Goal: Book appointment/travel/reservation

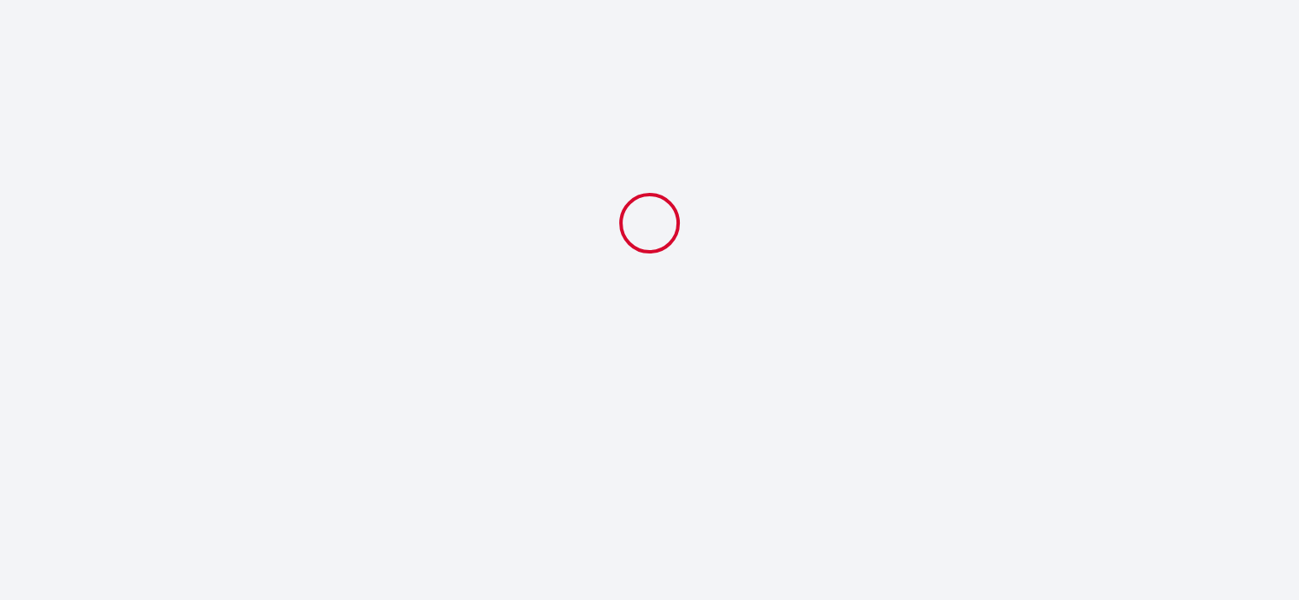
select select
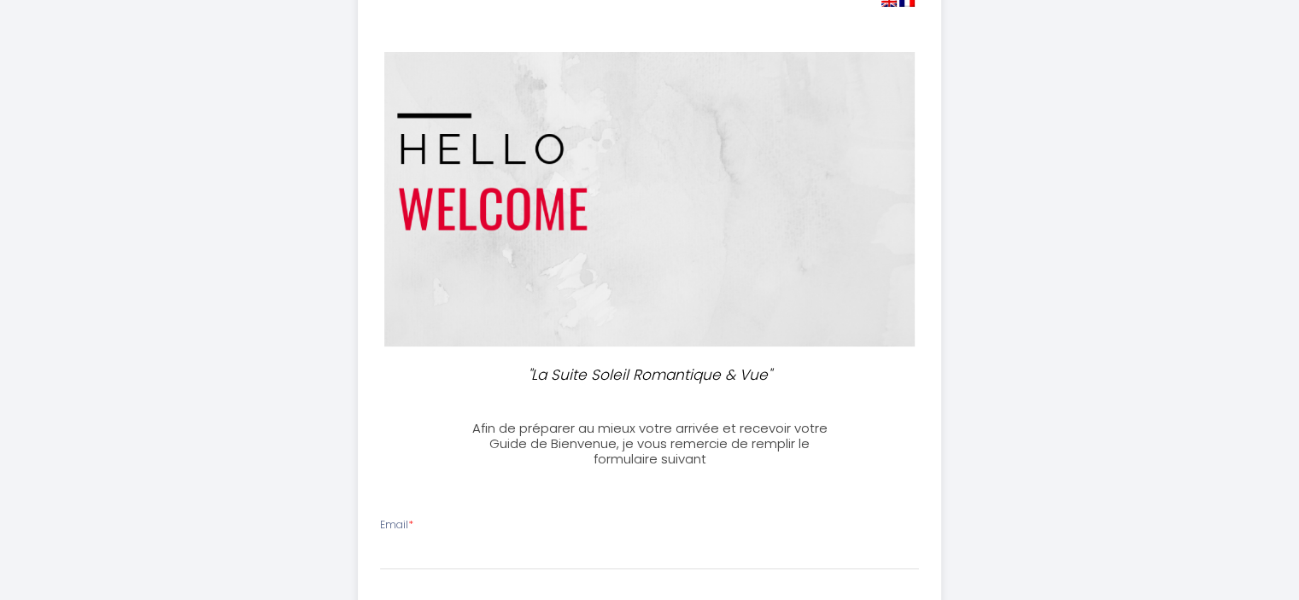
scroll to position [171, 0]
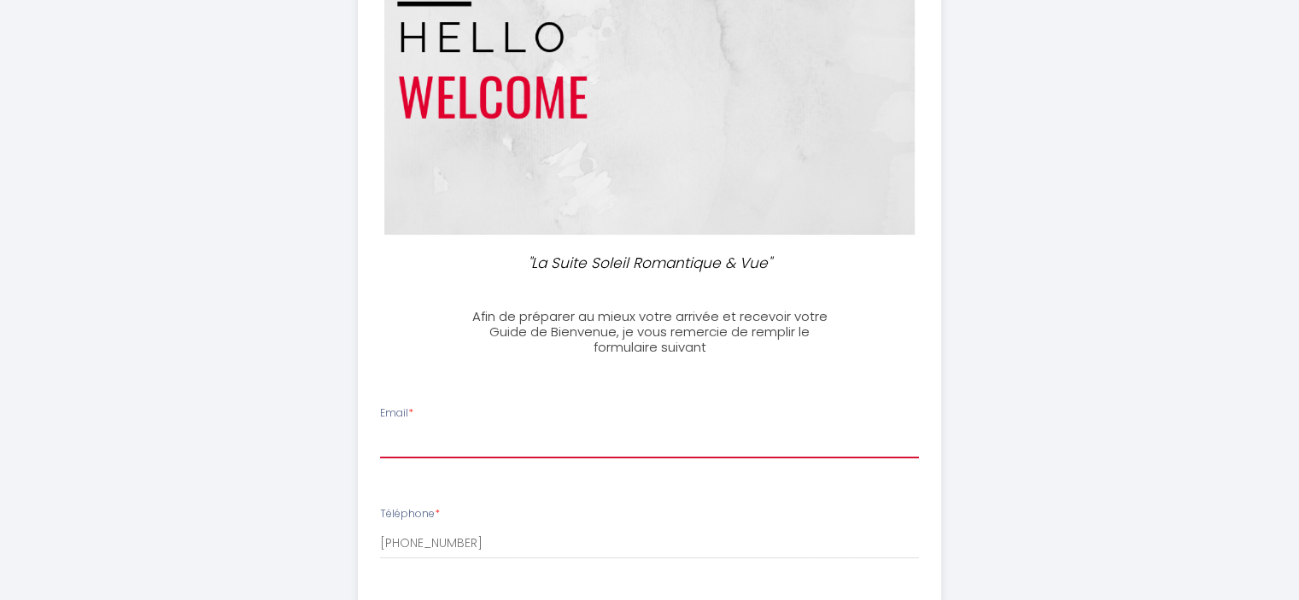
click at [427, 436] on input "Email *" at bounding box center [649, 443] width 539 height 31
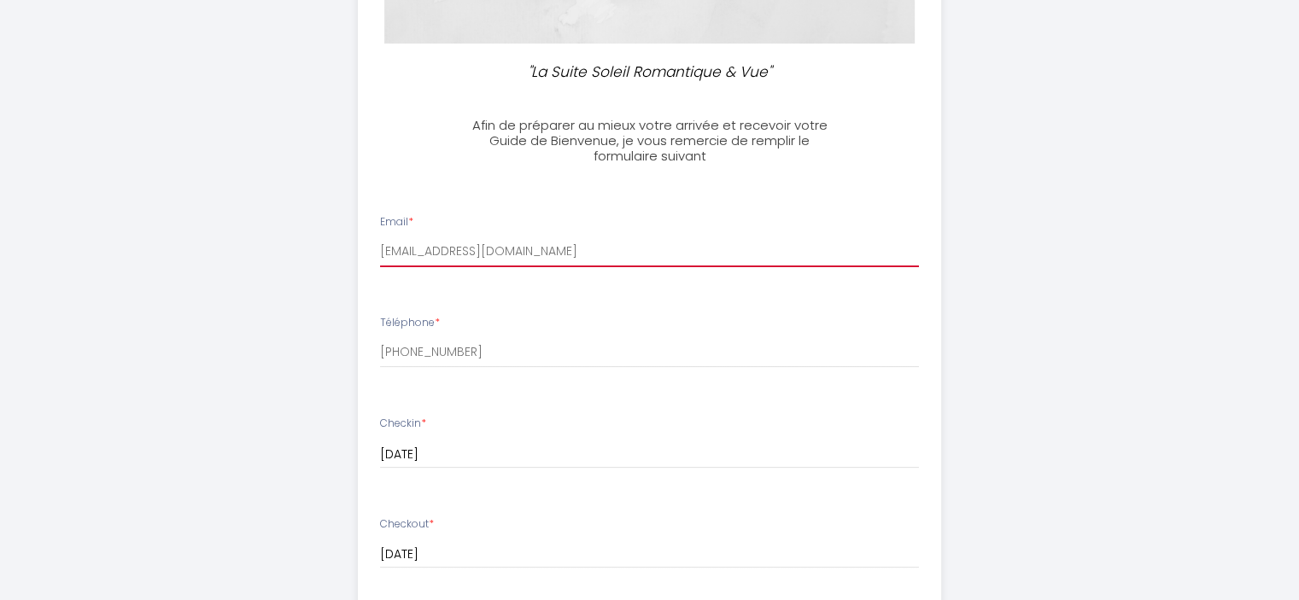
scroll to position [427, 0]
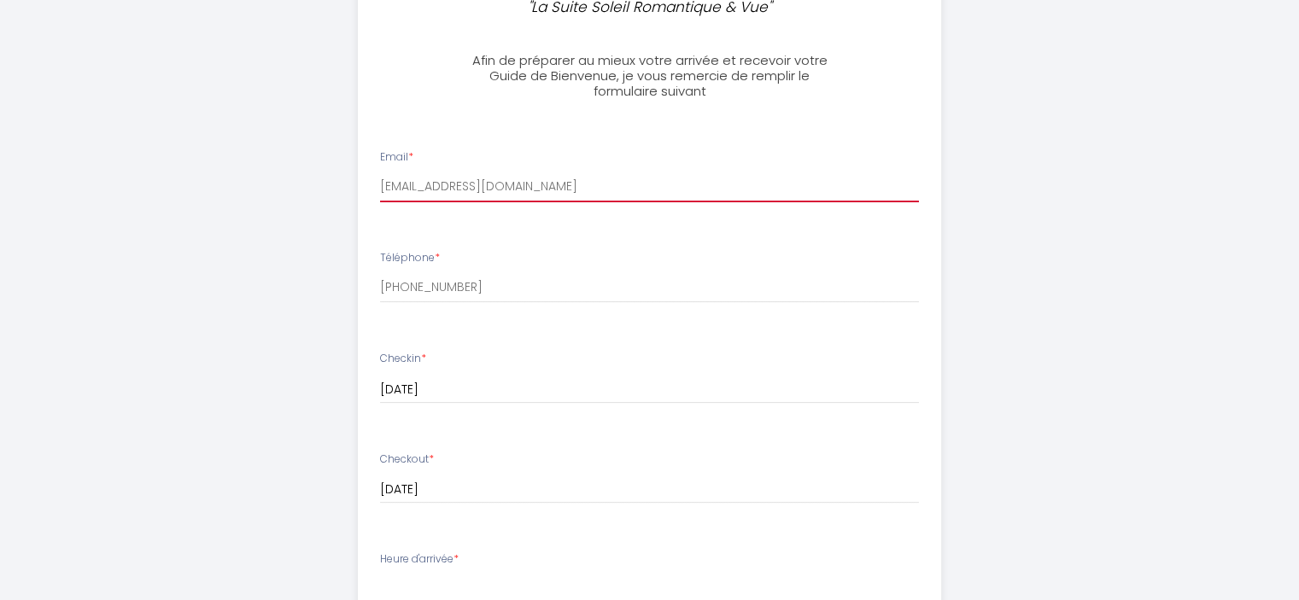
type input "[EMAIL_ADDRESS][DOMAIN_NAME]"
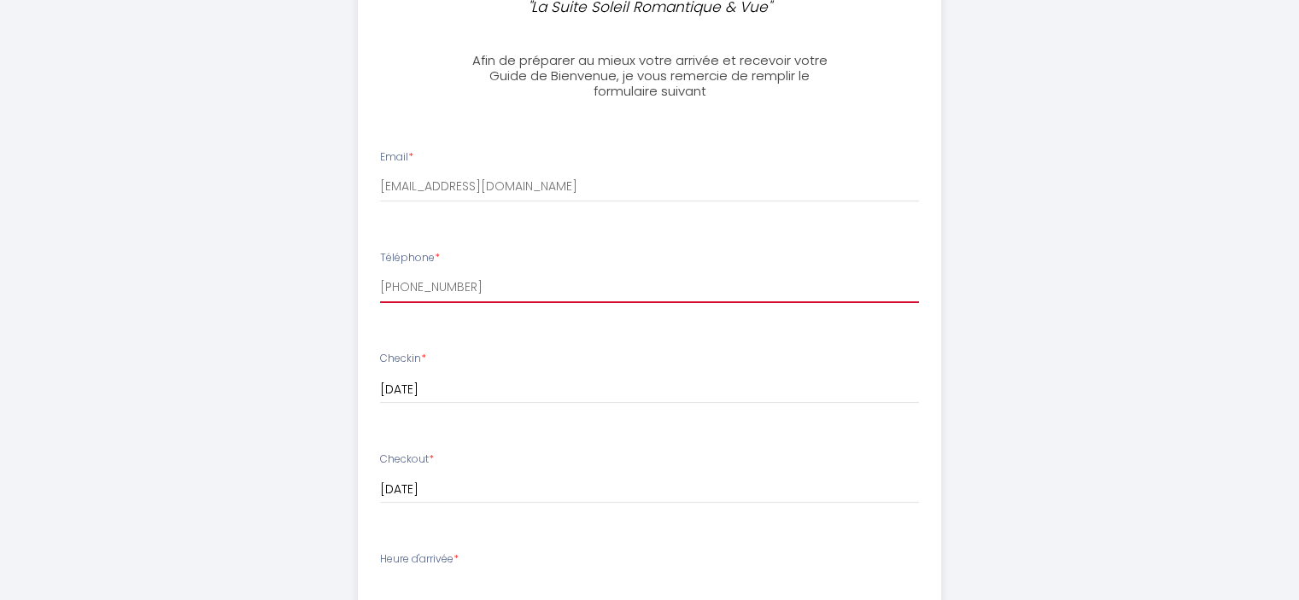
click at [468, 282] on input "[PHONE_NUMBER]" at bounding box center [649, 287] width 539 height 31
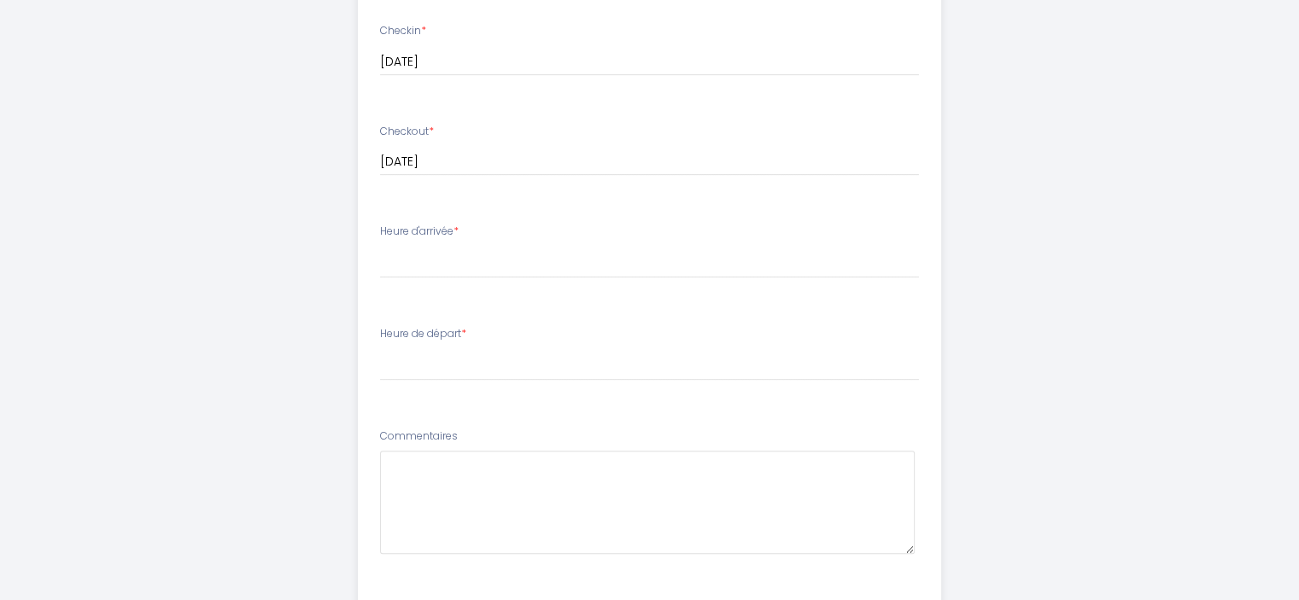
scroll to position [769, 0]
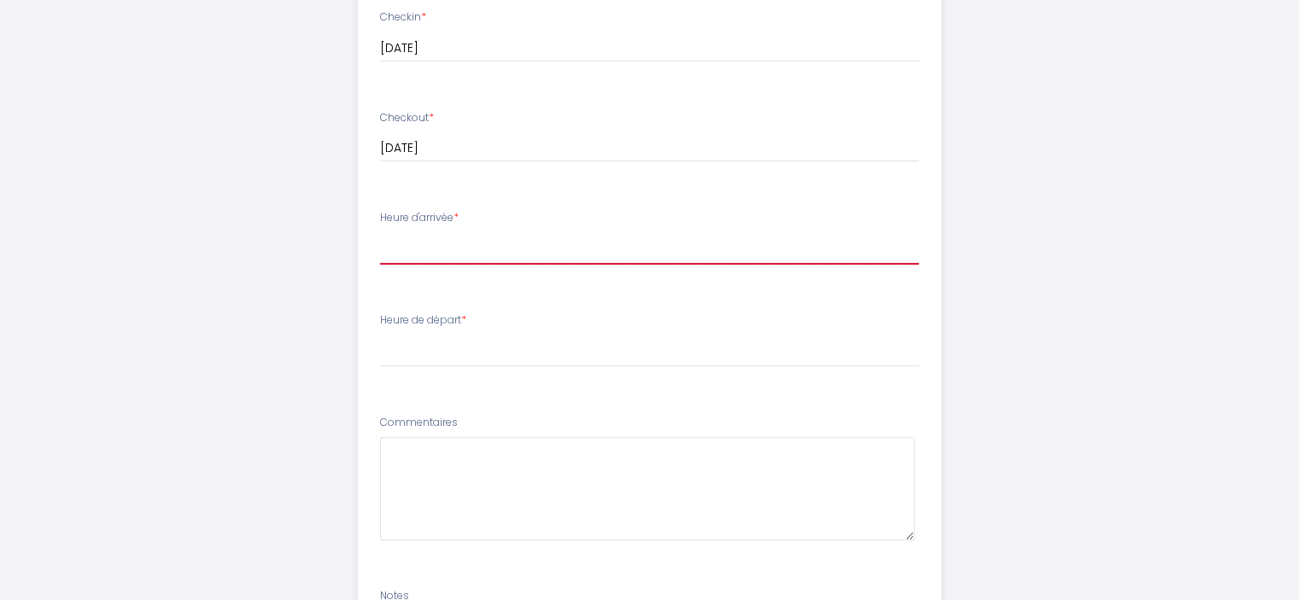
click at [472, 250] on select "16:30 17:00 17:30 18:00 18:30 19:00 19:30 20:00 20:30" at bounding box center [649, 248] width 539 height 32
select select "16:30"
click at [380, 232] on select "16:30 17:00 17:30 18:00 18:30 19:00 19:30 20:00 20:30" at bounding box center [649, 248] width 539 height 32
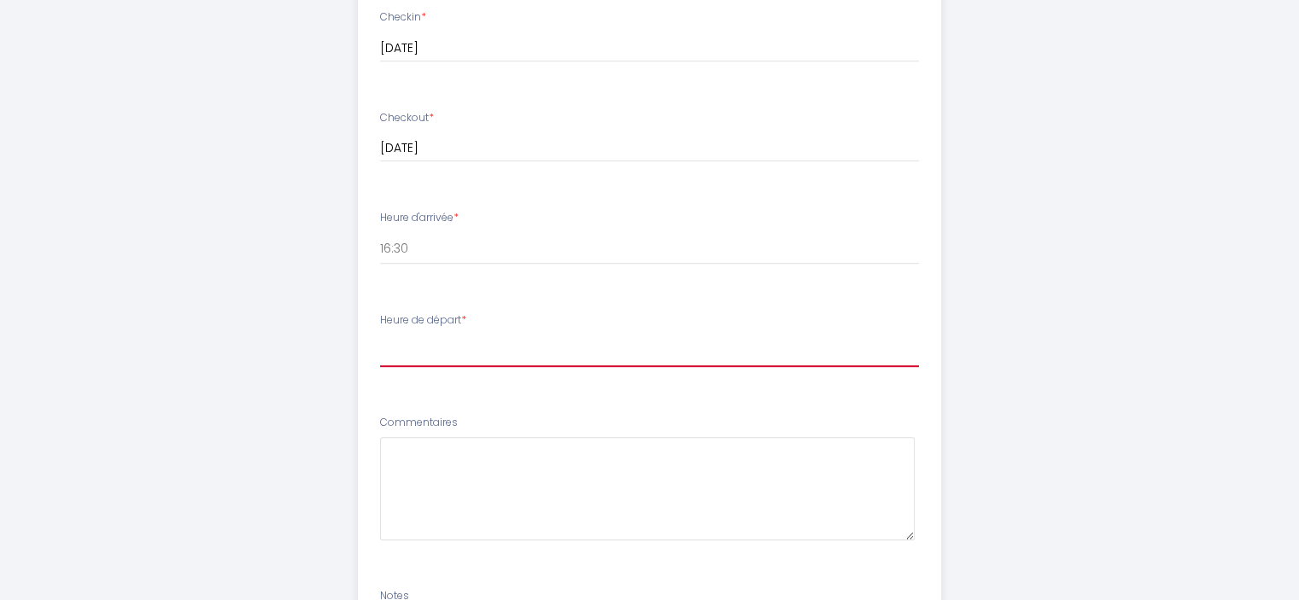
click at [419, 343] on select "00:00 00:30 01:00 01:30 02:00 02:30 03:00 03:30 04:00 04:30 05:00 05:30 06:00 0…" at bounding box center [649, 351] width 539 height 32
select select "11:00"
click at [380, 335] on select "00:00 00:30 01:00 01:30 02:00 02:30 03:00 03:30 04:00 04:30 05:00 05:30 06:00 0…" at bounding box center [649, 351] width 539 height 32
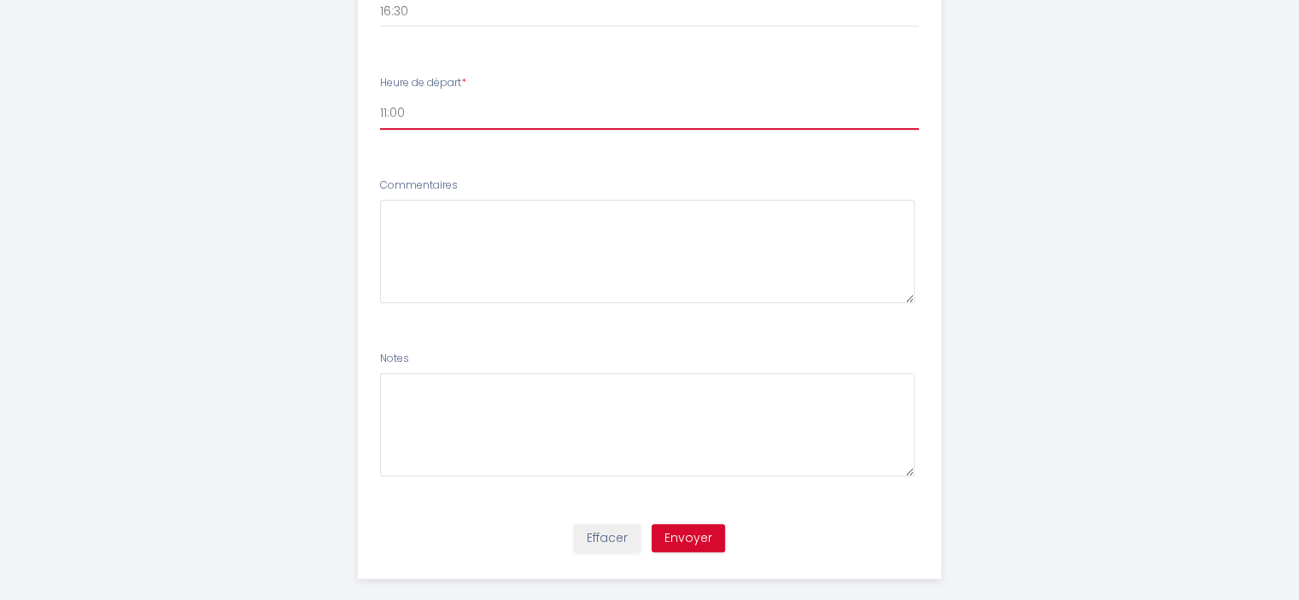
scroll to position [1026, 0]
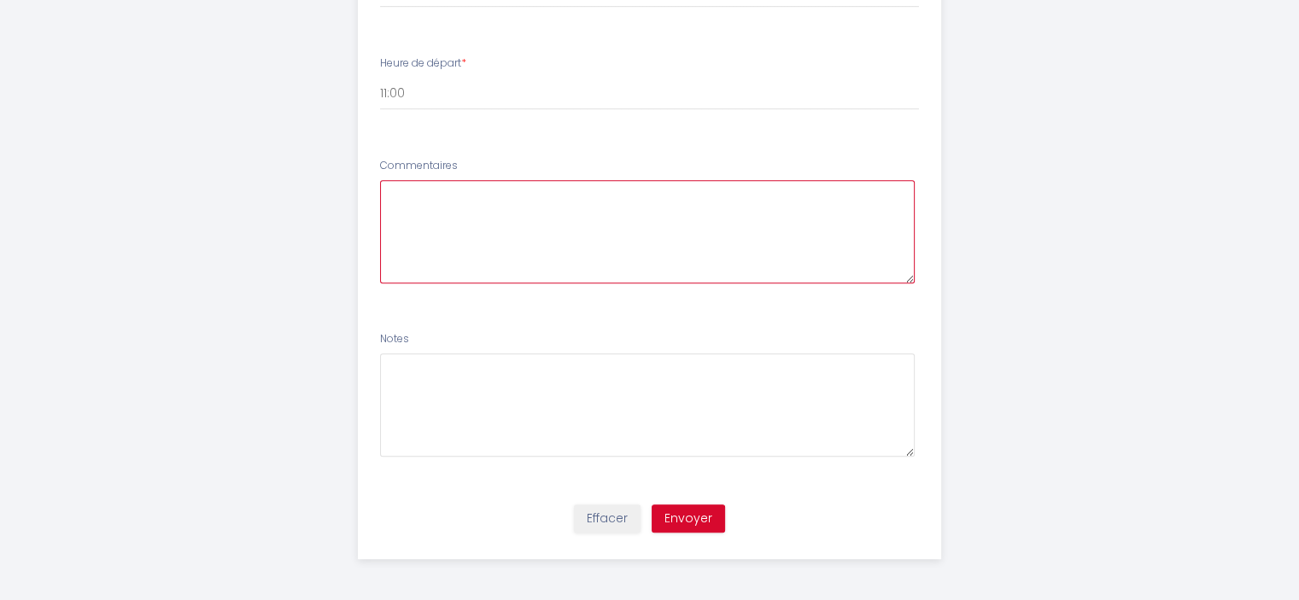
click at [427, 203] on textarea at bounding box center [647, 231] width 535 height 103
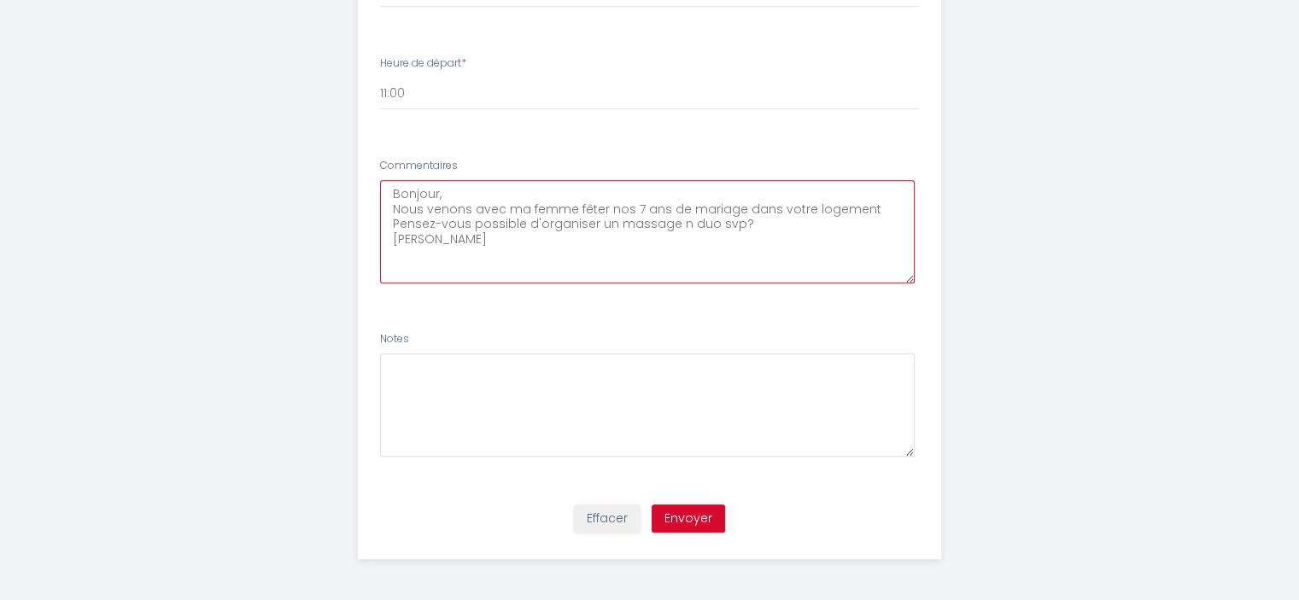
click at [670, 223] on textarea "Bonjour, Nous venons avec ma femme fêter nos 7 ans de mariage dans votre logeme…" at bounding box center [647, 231] width 535 height 103
type textarea "Bonjour, Nous venons avec ma femme fêter nos 7 ans de mariage dans votre logeme…"
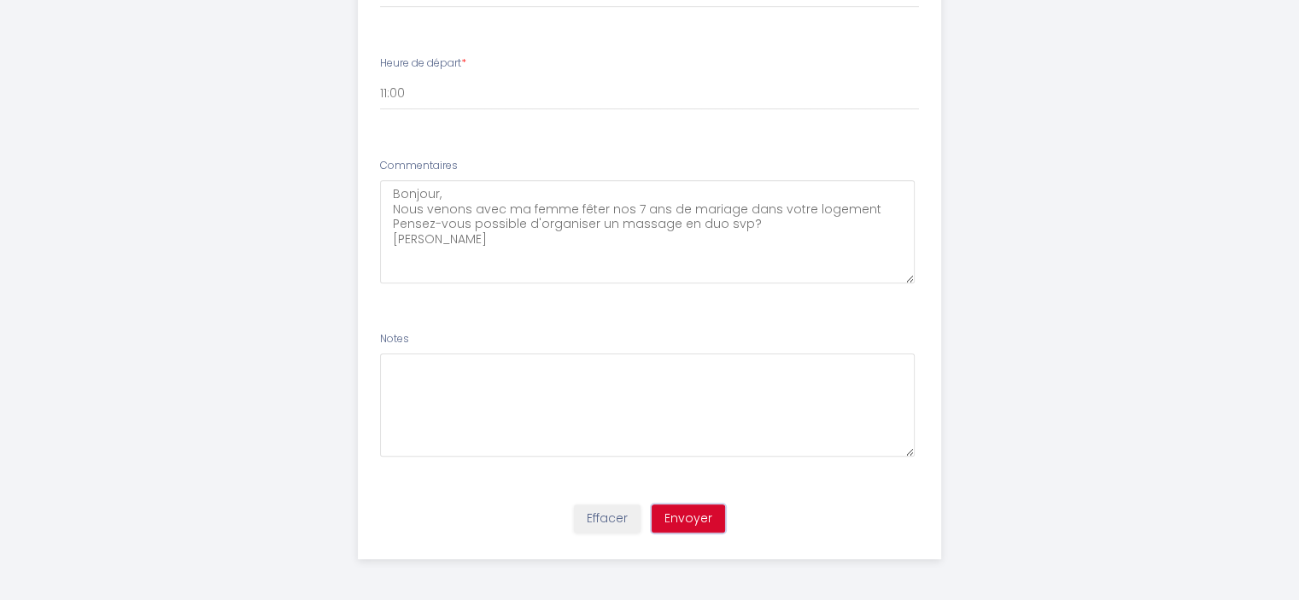
click at [685, 514] on button "Envoyer" at bounding box center [688, 519] width 73 height 29
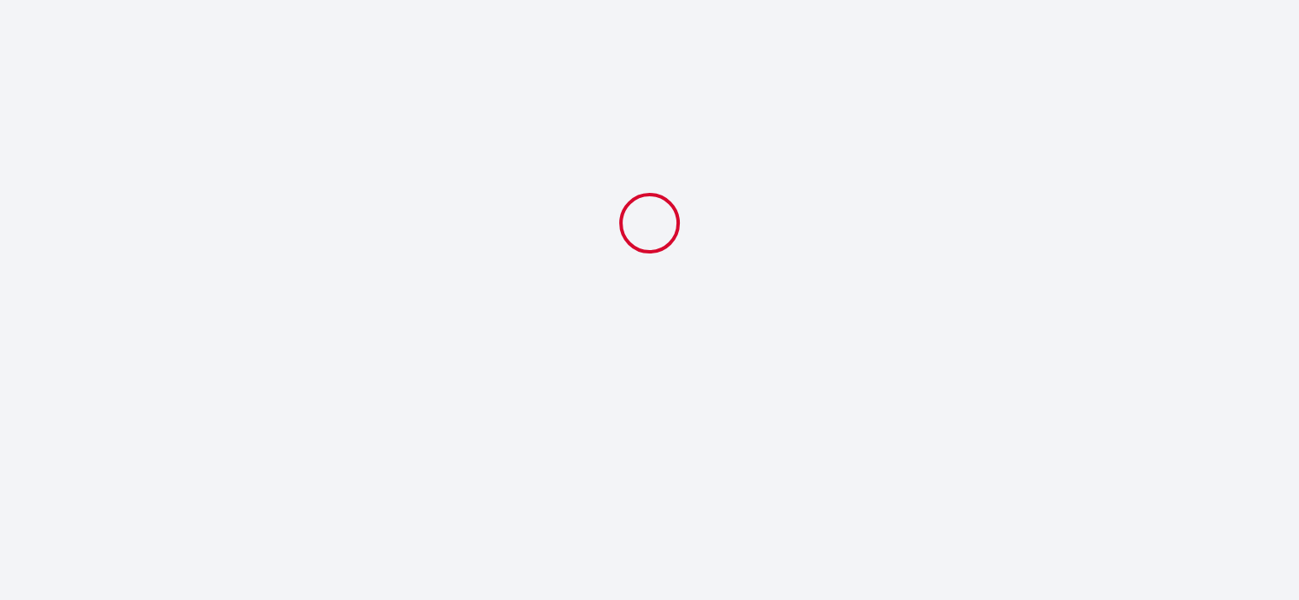
scroll to position [0, 0]
select select "11:00"
